Goal: Navigation & Orientation: Find specific page/section

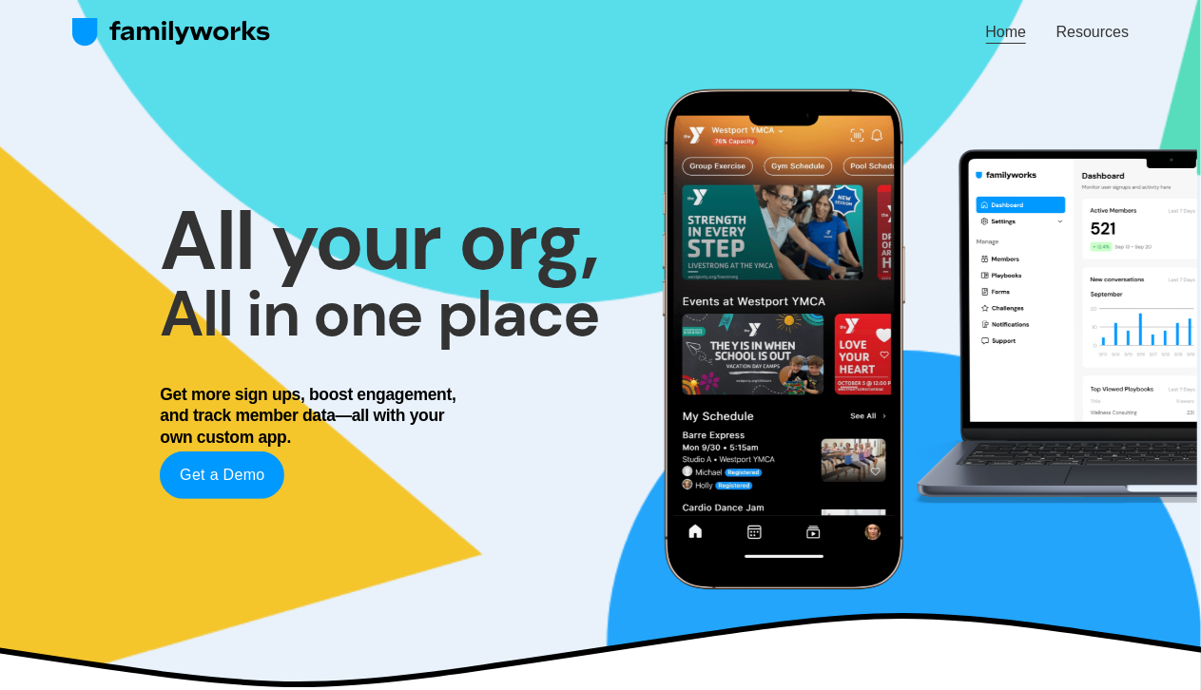
click at [631, 28] on link "Resources" at bounding box center [1092, 32] width 72 height 26
click at [213, 475] on link "Get a Demo" at bounding box center [222, 476] width 125 height 48
